Goal: Navigation & Orientation: Find specific page/section

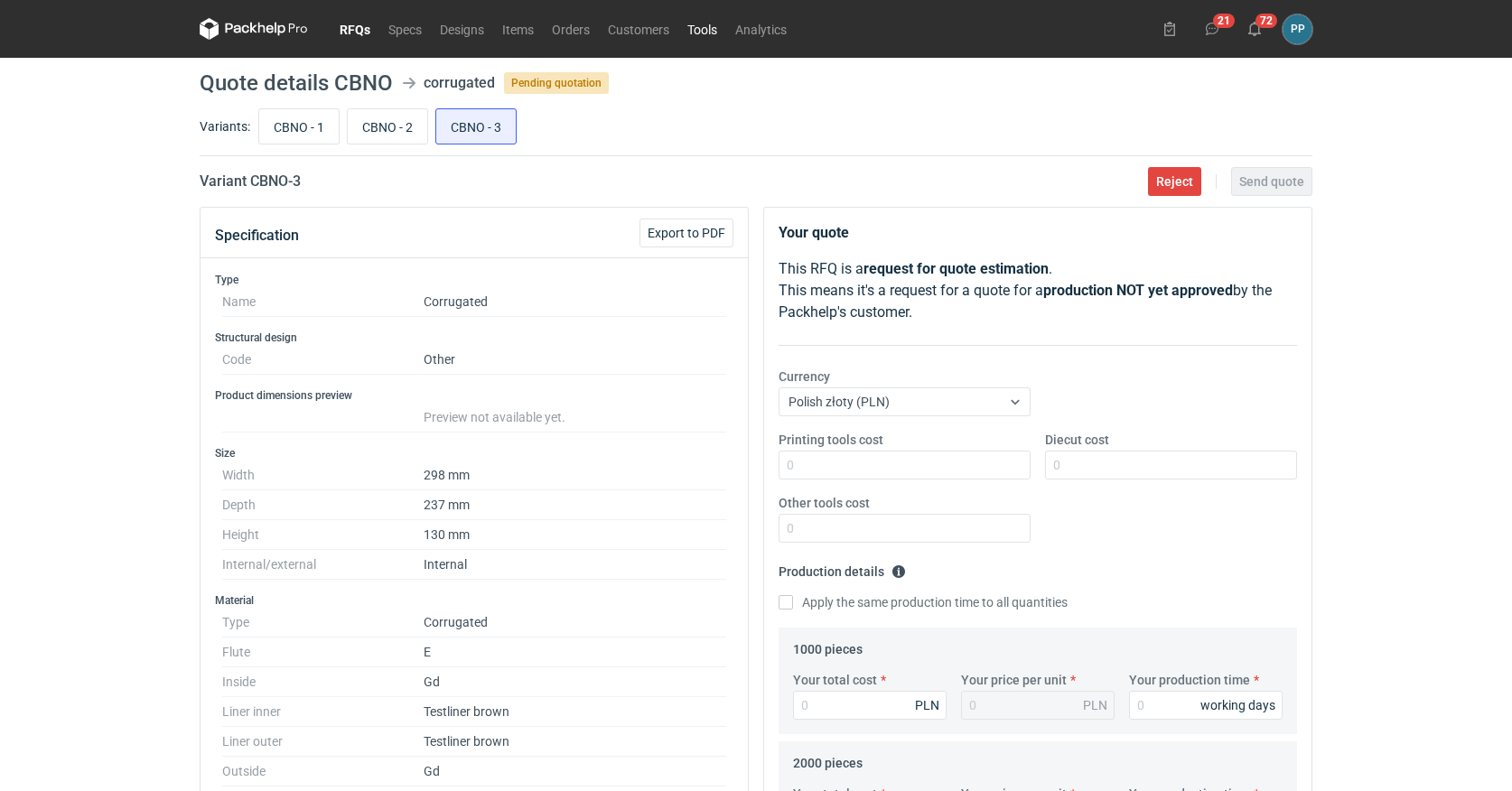
click at [697, 27] on link "Tools" at bounding box center [703, 29] width 48 height 22
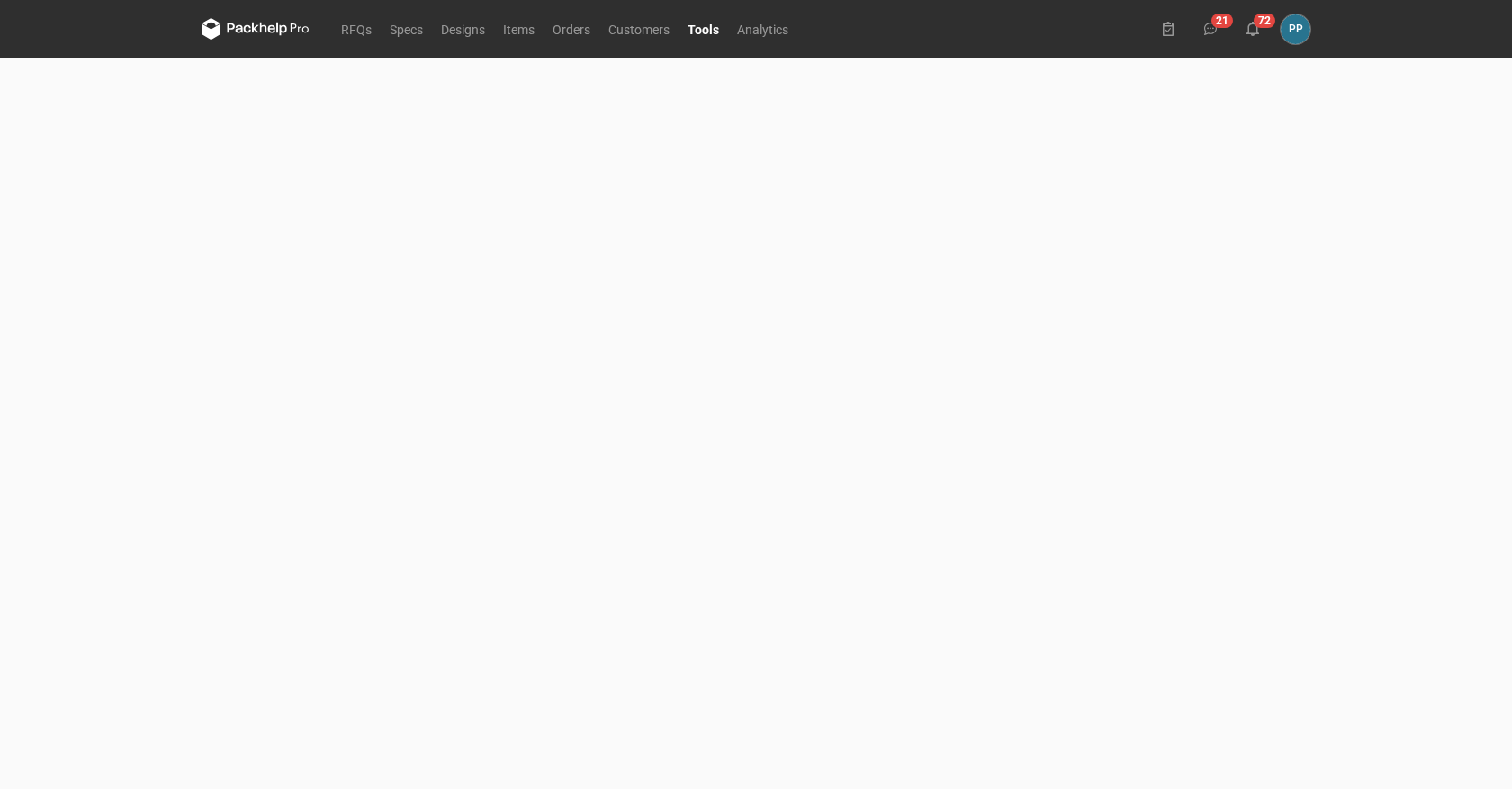
click at [703, 29] on link "Tools" at bounding box center [703, 29] width 50 height 22
click at [344, 30] on link "RFQs" at bounding box center [356, 29] width 49 height 22
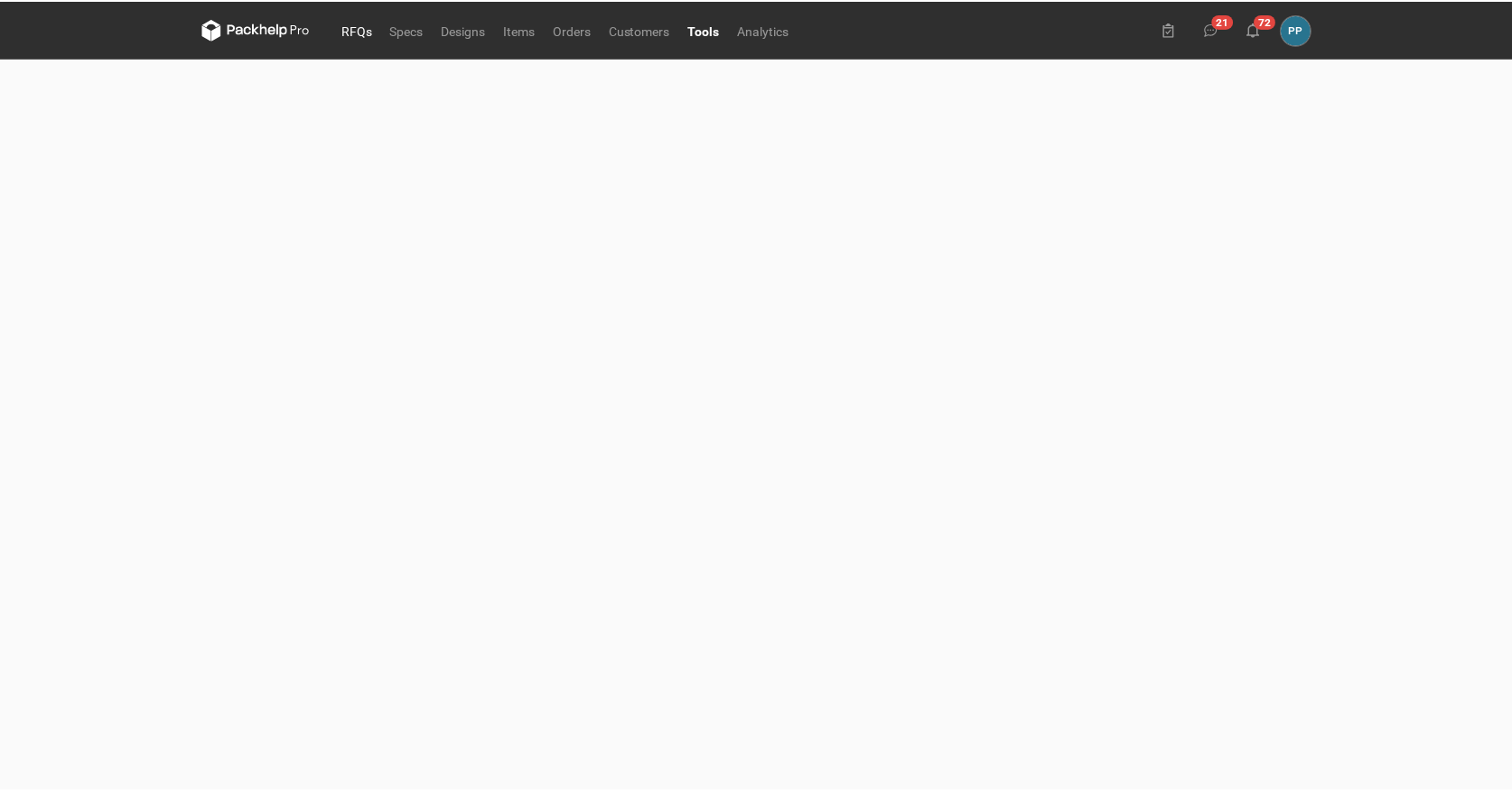
scroll to position [0, 1]
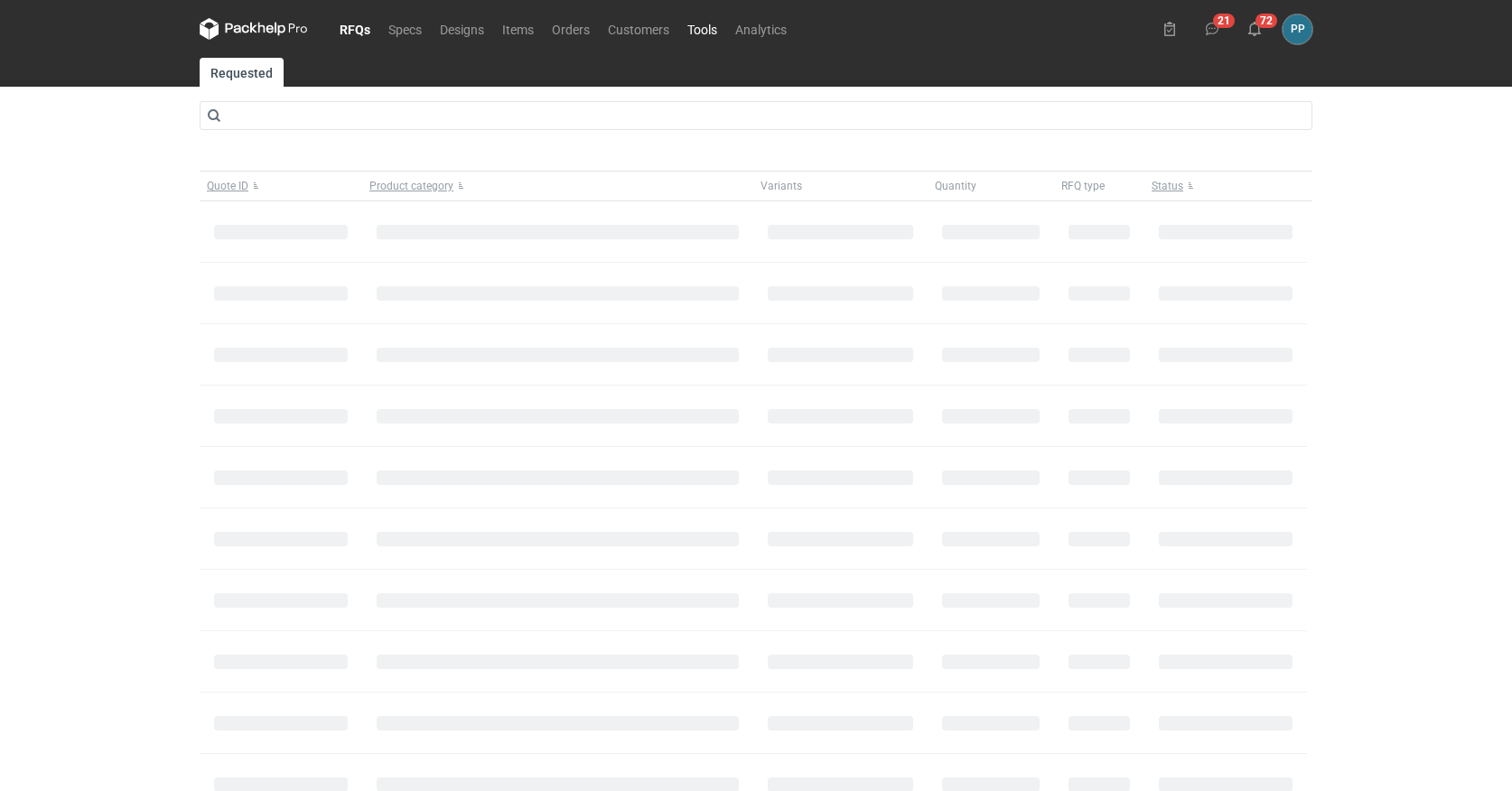
scroll to position [1, 4]
click at [698, 28] on link "Tools" at bounding box center [703, 28] width 48 height 22
